Goal: Information Seeking & Learning: Learn about a topic

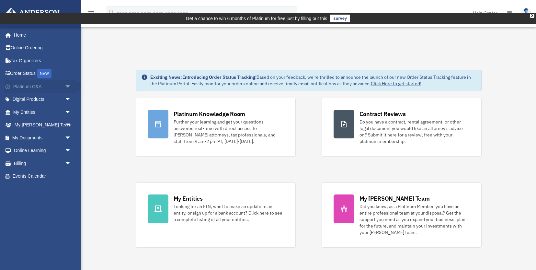
click at [66, 89] on span "arrow_drop_down" at bounding box center [71, 86] width 13 height 13
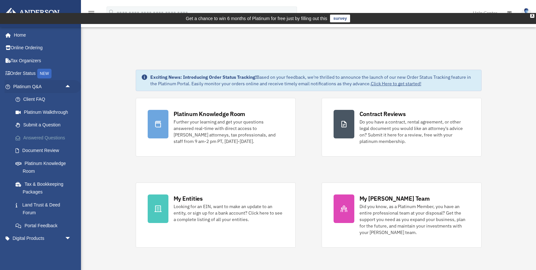
click at [57, 134] on link "Answered Questions" at bounding box center [45, 137] width 72 height 13
click at [56, 137] on link "Answered Questions" at bounding box center [45, 137] width 72 height 13
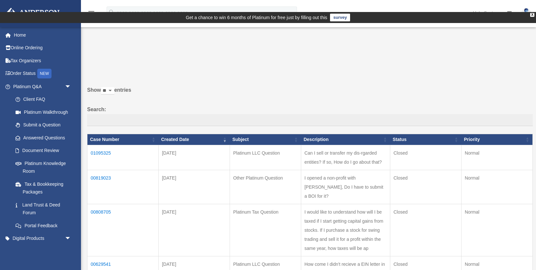
scroll to position [2, 0]
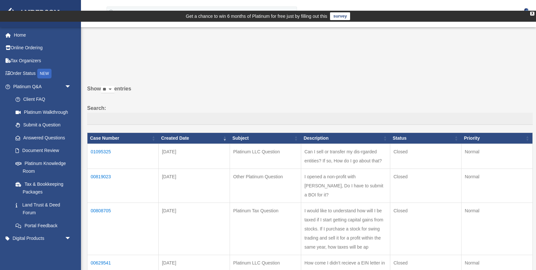
click at [99, 144] on td "01095325" at bounding box center [122, 156] width 71 height 25
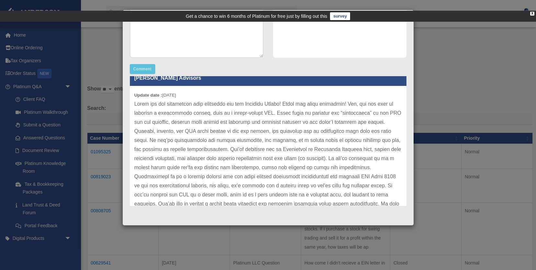
scroll to position [10, 0]
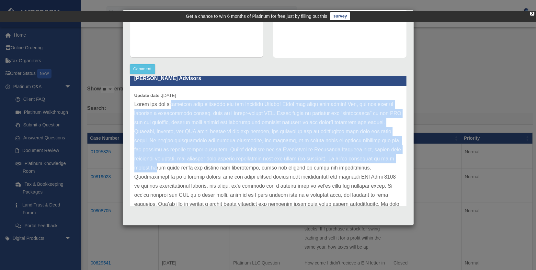
drag, startPoint x: 174, startPoint y: 103, endPoint x: 383, endPoint y: 157, distance: 216.2
click at [383, 157] on p at bounding box center [268, 213] width 268 height 227
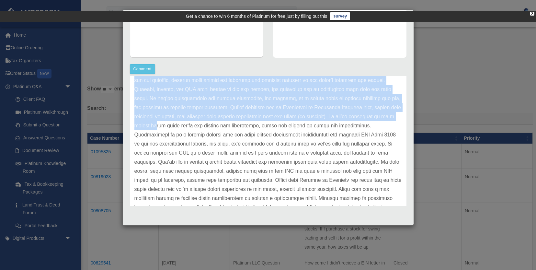
scroll to position [54, 0]
click at [319, 115] on p at bounding box center [268, 169] width 268 height 227
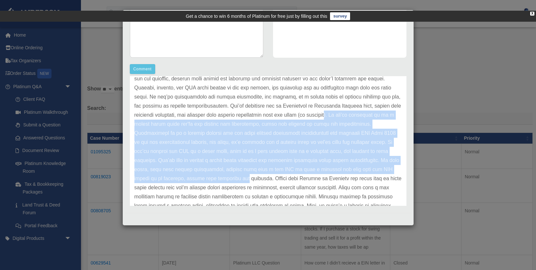
drag, startPoint x: 304, startPoint y: 114, endPoint x: 391, endPoint y: 169, distance: 102.8
click at [391, 169] on p at bounding box center [268, 169] width 268 height 227
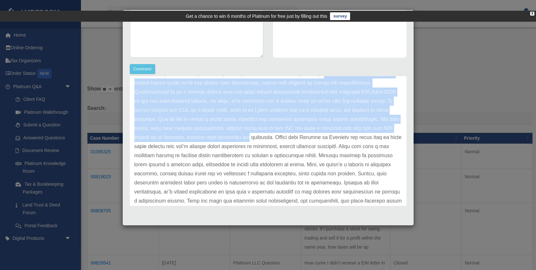
scroll to position [99, 0]
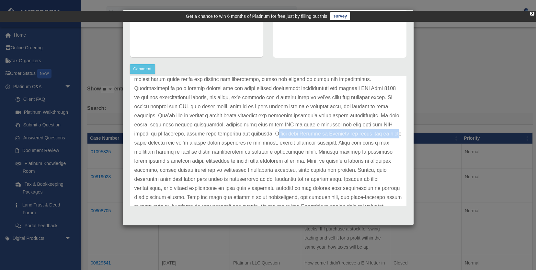
drag, startPoint x: 159, startPoint y: 133, endPoint x: 284, endPoint y: 138, distance: 125.2
click at [284, 138] on p at bounding box center [268, 124] width 268 height 227
click at [308, 135] on p at bounding box center [268, 124] width 268 height 227
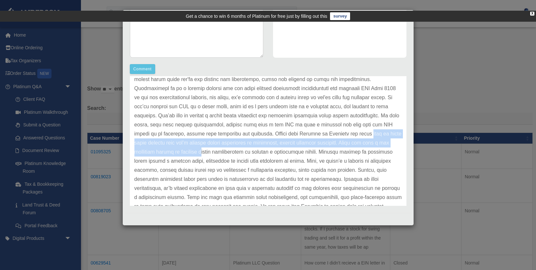
drag, startPoint x: 255, startPoint y: 133, endPoint x: 372, endPoint y: 139, distance: 117.1
click at [372, 139] on p at bounding box center [268, 124] width 268 height 227
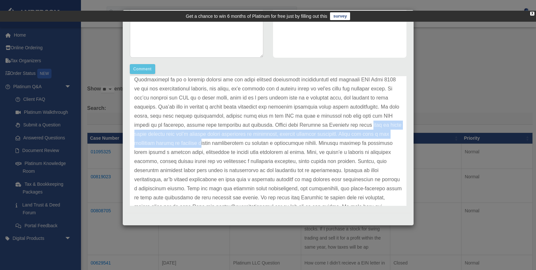
scroll to position [108, 0]
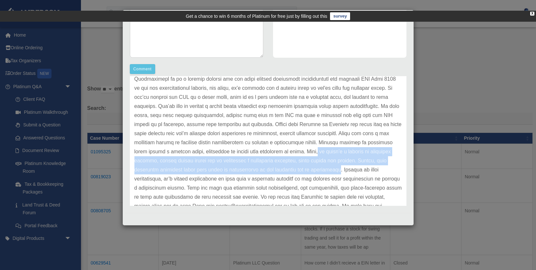
drag, startPoint x: 219, startPoint y: 152, endPoint x: 246, endPoint y: 169, distance: 32.5
click at [246, 169] on p at bounding box center [268, 115] width 268 height 227
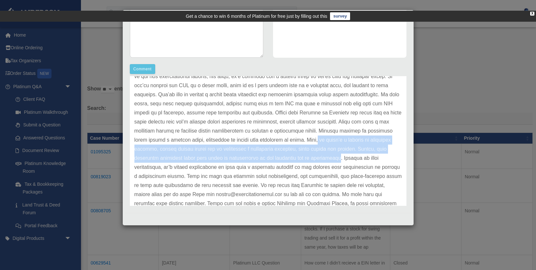
scroll to position [124, 0]
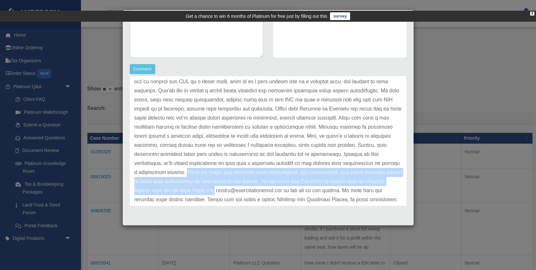
drag, startPoint x: 335, startPoint y: 161, endPoint x: 361, endPoint y: 180, distance: 32.0
click at [361, 180] on p at bounding box center [268, 99] width 268 height 227
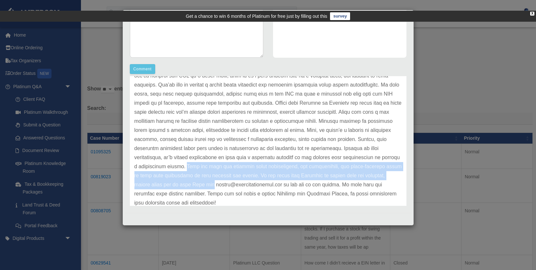
scroll to position [131, 0]
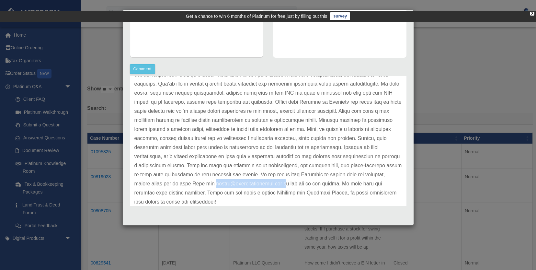
drag, startPoint x: 213, startPoint y: 184, endPoint x: 128, endPoint y: 181, distance: 84.3
click at [128, 181] on div "[PERSON_NAME] Advisors Update date : [DATE]" at bounding box center [268, 141] width 286 height 130
click at [185, 184] on p at bounding box center [268, 93] width 268 height 227
drag, startPoint x: 209, startPoint y: 183, endPoint x: 133, endPoint y: 181, distance: 76.2
click at [133, 181] on div "Update date : [DATE]" at bounding box center [268, 93] width 277 height 254
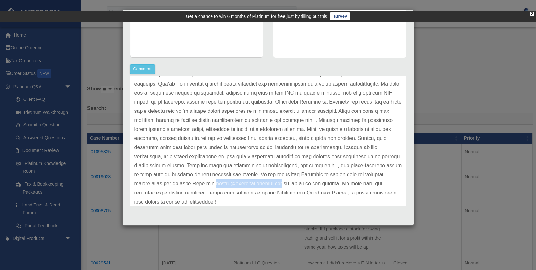
copy p "[EMAIL_ADDRESS][DOMAIN_NAME]"
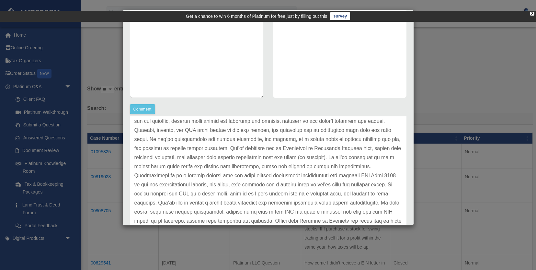
scroll to position [52, 0]
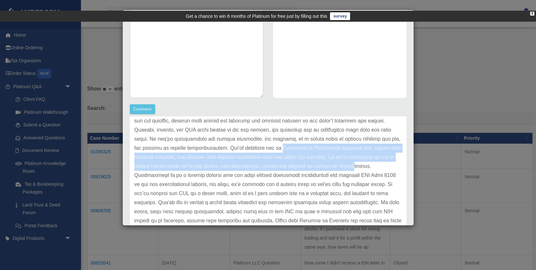
drag, startPoint x: 239, startPoint y: 147, endPoint x: 313, endPoint y: 166, distance: 76.2
click at [313, 166] on p at bounding box center [268, 211] width 268 height 227
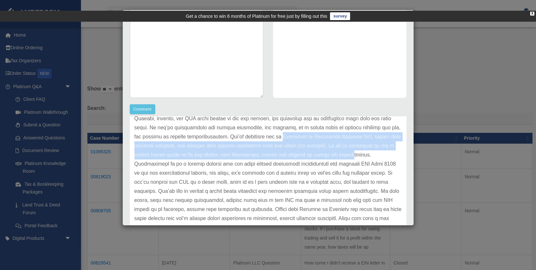
scroll to position [66, 0]
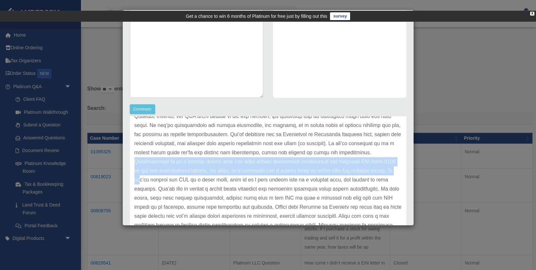
drag, startPoint x: 329, startPoint y: 149, endPoint x: 336, endPoint y: 175, distance: 26.9
click at [336, 175] on p at bounding box center [268, 198] width 268 height 227
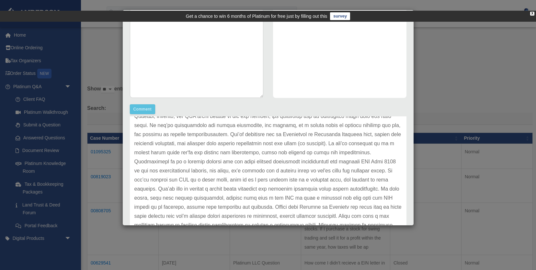
click at [332, 178] on p at bounding box center [268, 198] width 268 height 227
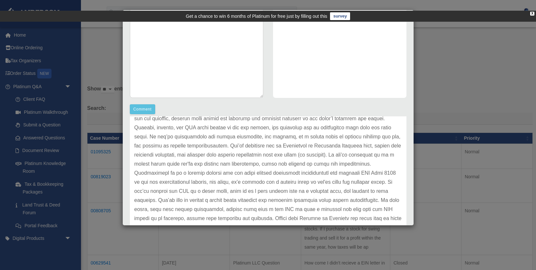
scroll to position [58, 0]
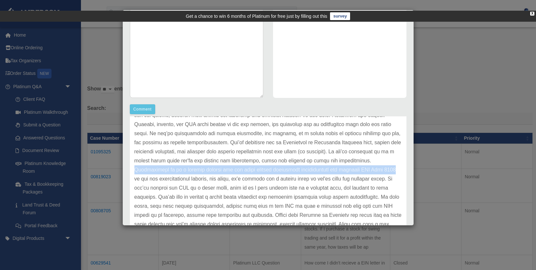
drag, startPoint x: 329, startPoint y: 160, endPoint x: 332, endPoint y: 171, distance: 12.3
click at [332, 171] on p at bounding box center [268, 206] width 268 height 227
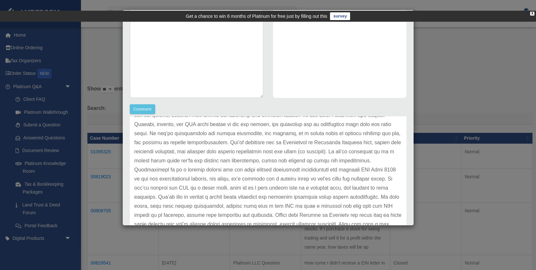
drag, startPoint x: 324, startPoint y: 179, endPoint x: 341, endPoint y: 191, distance: 20.4
click at [341, 191] on p at bounding box center [268, 206] width 268 height 227
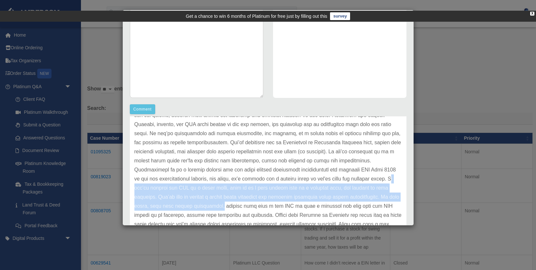
drag, startPoint x: 326, startPoint y: 178, endPoint x: 396, endPoint y: 198, distance: 72.9
click at [396, 198] on p at bounding box center [268, 206] width 268 height 227
copy p "f you’re selling the LLC to a third party, such as in a real estate deal or a b…"
